Goal: Transaction & Acquisition: Download file/media

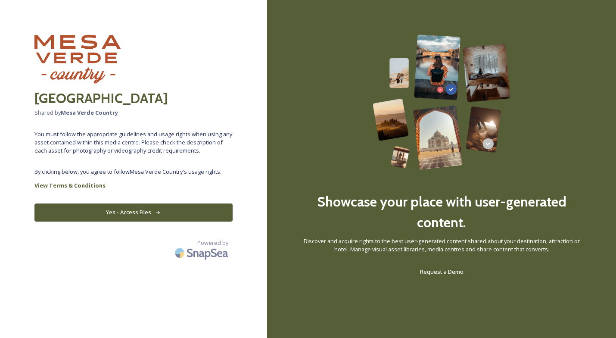
click at [127, 221] on button "Yes - Access Files" at bounding box center [133, 212] width 198 height 18
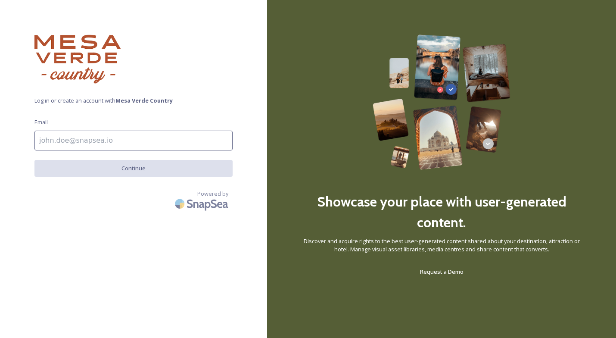
click at [86, 144] on input at bounding box center [133, 140] width 198 height 20
type input "[PERSON_NAME][EMAIL_ADDRESS][DOMAIN_NAME]"
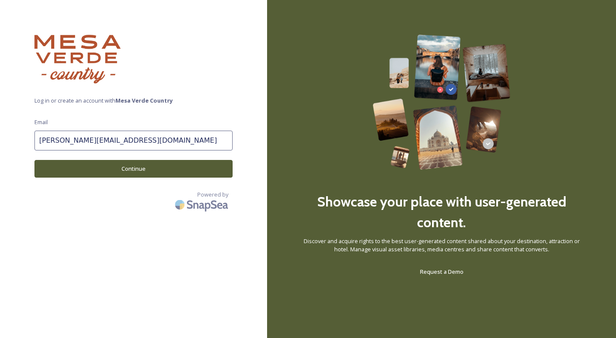
click at [118, 172] on button "Continue" at bounding box center [133, 169] width 198 height 18
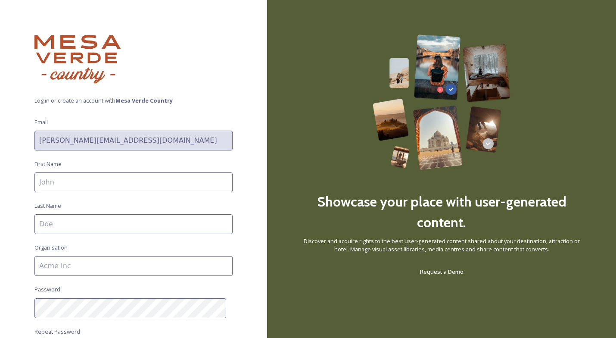
click at [100, 183] on input at bounding box center [133, 182] width 198 height 20
type input "[PERSON_NAME]"
type input "Mayflower Cruises & Tours"
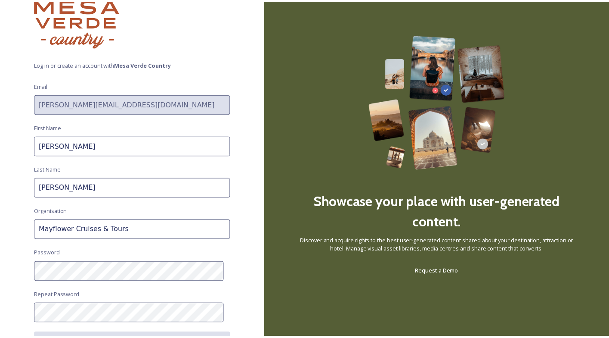
scroll to position [99, 0]
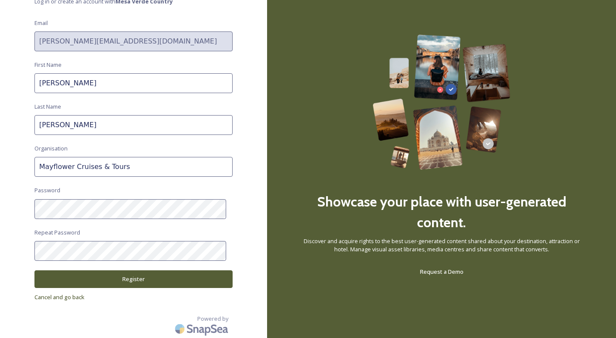
click at [150, 280] on button "Register" at bounding box center [133, 279] width 198 height 18
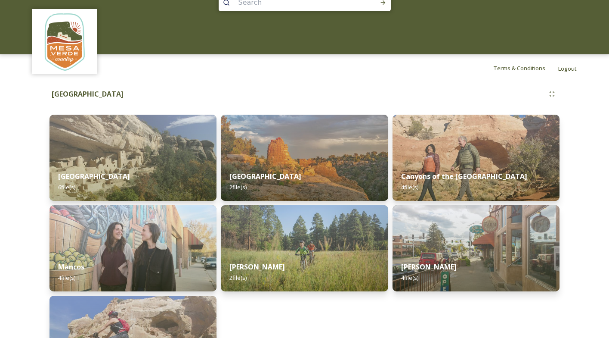
scroll to position [75, 0]
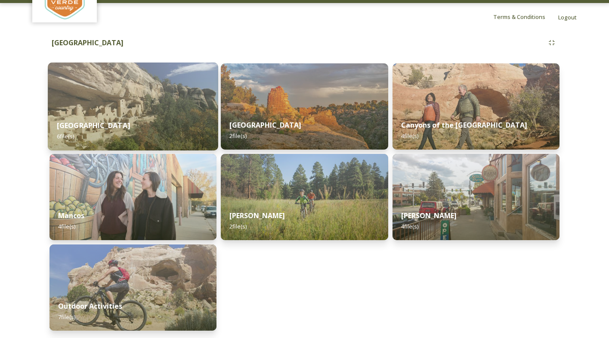
click at [145, 117] on div "[GEOGRAPHIC_DATA] 6 file(s)" at bounding box center [133, 130] width 171 height 39
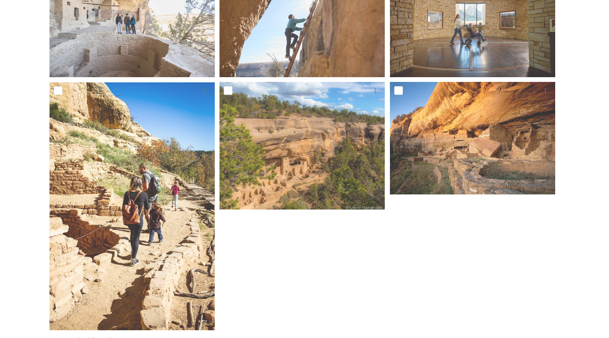
scroll to position [208, 0]
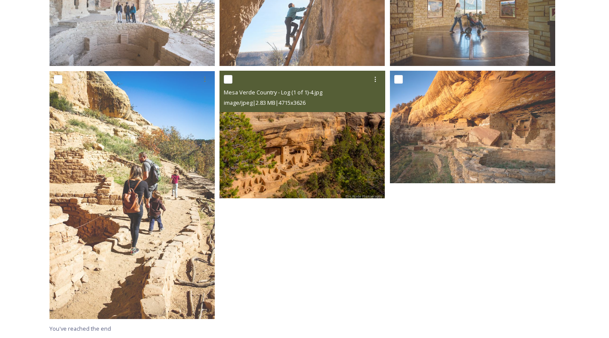
click at [319, 148] on img at bounding box center [302, 134] width 165 height 127
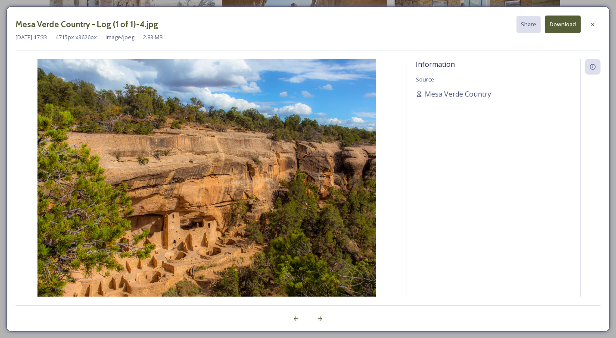
click at [563, 25] on button "Download" at bounding box center [563, 25] width 36 height 18
click at [271, 46] on div "Mesa Verde Country - Log (1 of 1)-4.jpg Share Download [DATE] 17:33 4715 px x 3…" at bounding box center [308, 33] width 585 height 35
click at [595, 26] on icon at bounding box center [592, 24] width 7 height 7
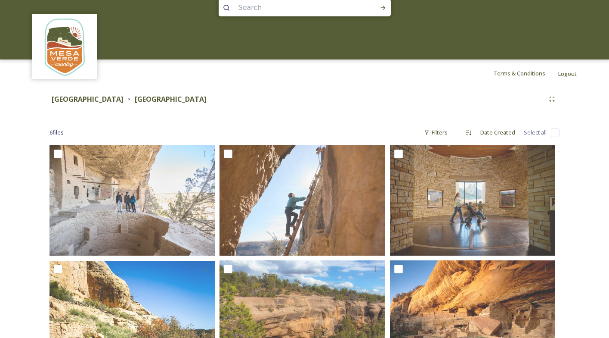
scroll to position [201, 0]
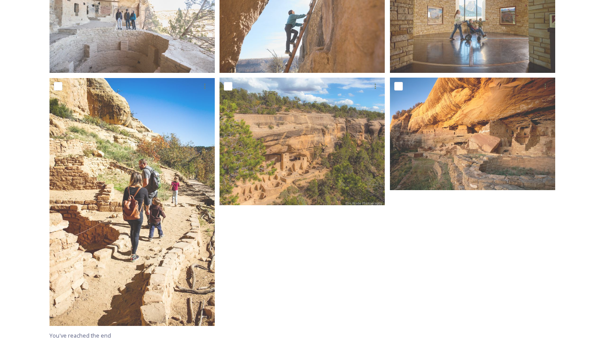
click at [368, 263] on div at bounding box center [305, 146] width 170 height 367
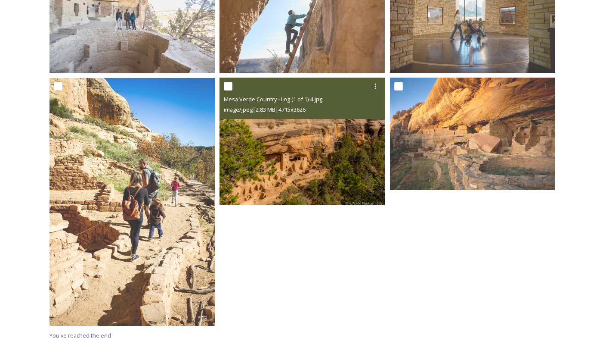
click at [362, 198] on img at bounding box center [302, 141] width 165 height 127
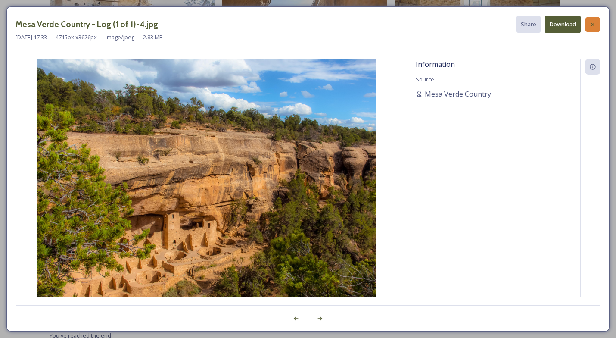
click at [594, 24] on icon at bounding box center [592, 24] width 7 height 7
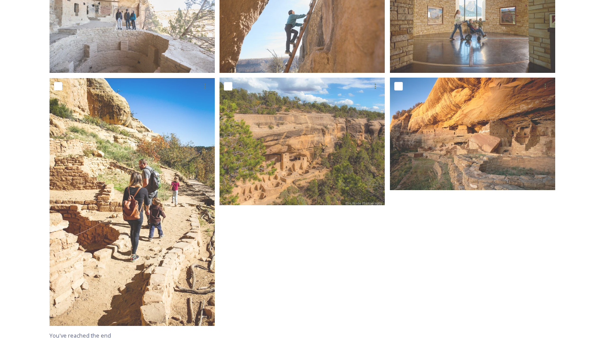
click at [452, 236] on div at bounding box center [475, 146] width 170 height 367
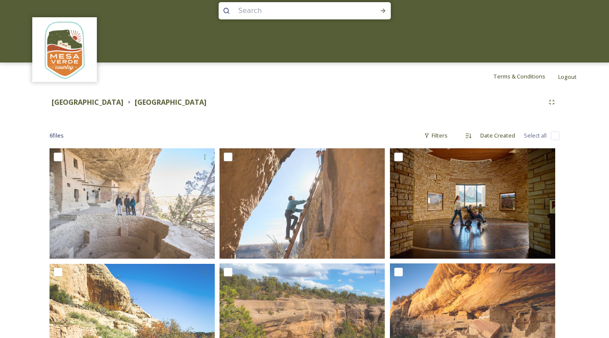
scroll to position [0, 0]
